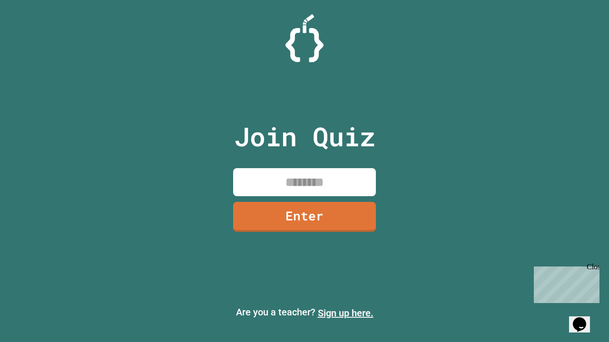
click at [345, 313] on link "Sign up here." at bounding box center [346, 313] width 56 height 11
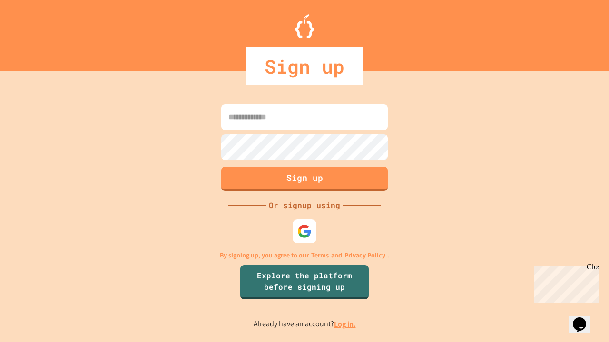
click at [345, 324] on link "Log in." at bounding box center [345, 325] width 22 height 10
